Goal: Find specific page/section: Find specific page/section

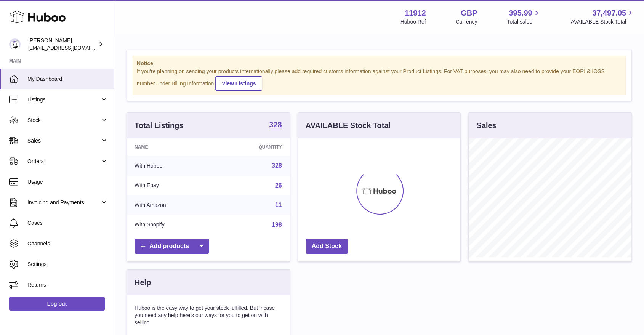
scroll to position [119, 163]
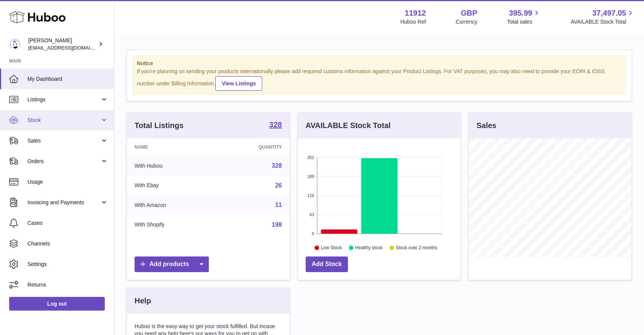
click at [68, 128] on link "Stock" at bounding box center [57, 120] width 114 height 21
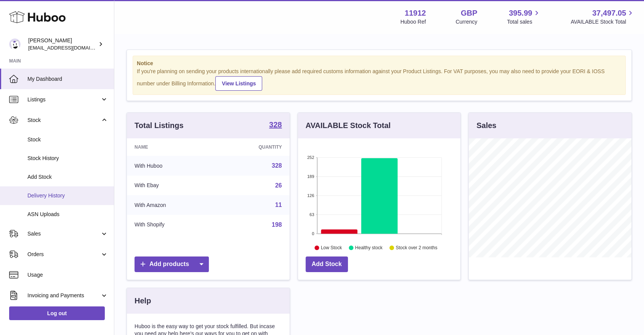
click at [50, 191] on link "Delivery History" at bounding box center [57, 195] width 114 height 19
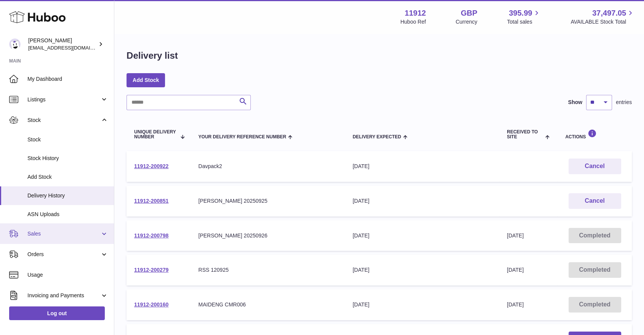
click at [95, 241] on link "Sales" at bounding box center [57, 233] width 114 height 21
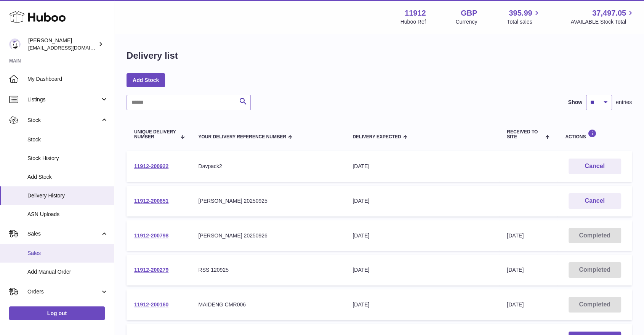
click at [80, 254] on span "Sales" at bounding box center [67, 253] width 81 height 7
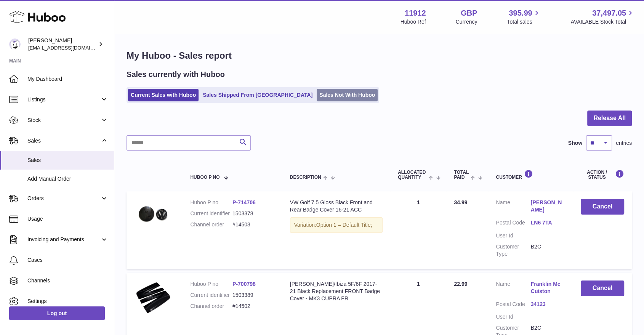
click at [317, 96] on link "Sales Not With Huboo" at bounding box center [347, 95] width 61 height 13
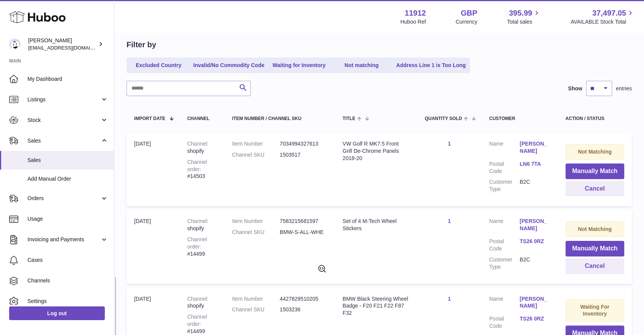
scroll to position [42, 0]
